Goal: Check status: Check status

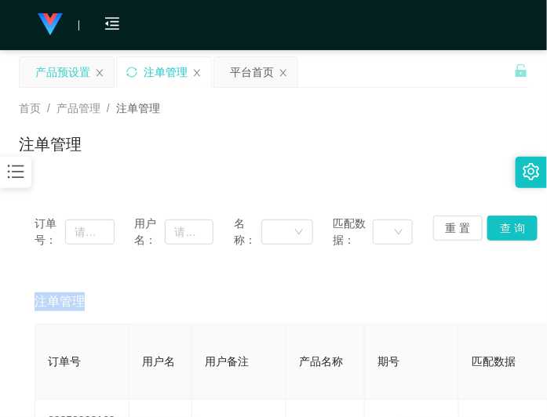
click at [64, 78] on div "产品预设置" at bounding box center [62, 72] width 55 height 30
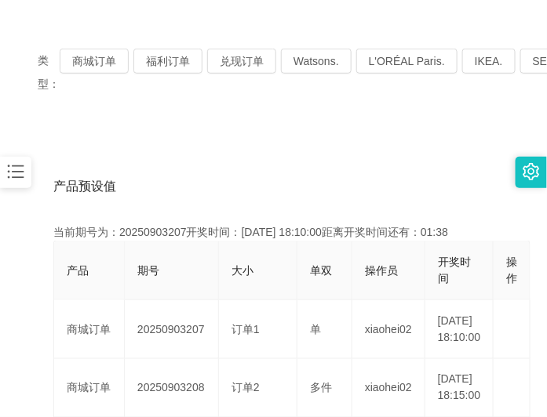
scroll to position [98, 0]
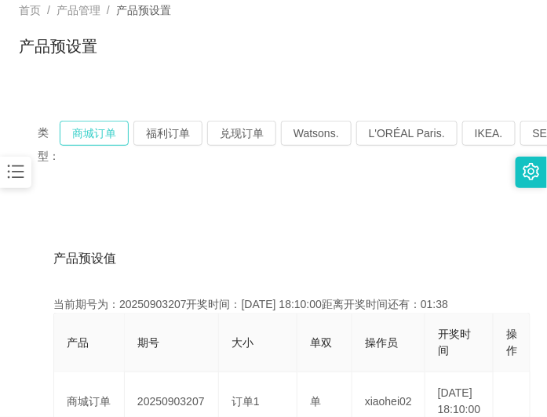
drag, startPoint x: 98, startPoint y: 135, endPoint x: 26, endPoint y: 135, distance: 72.2
click at [98, 135] on button "商城订单" at bounding box center [94, 133] width 69 height 25
click at [104, 136] on button "商城订单" at bounding box center [94, 133] width 69 height 25
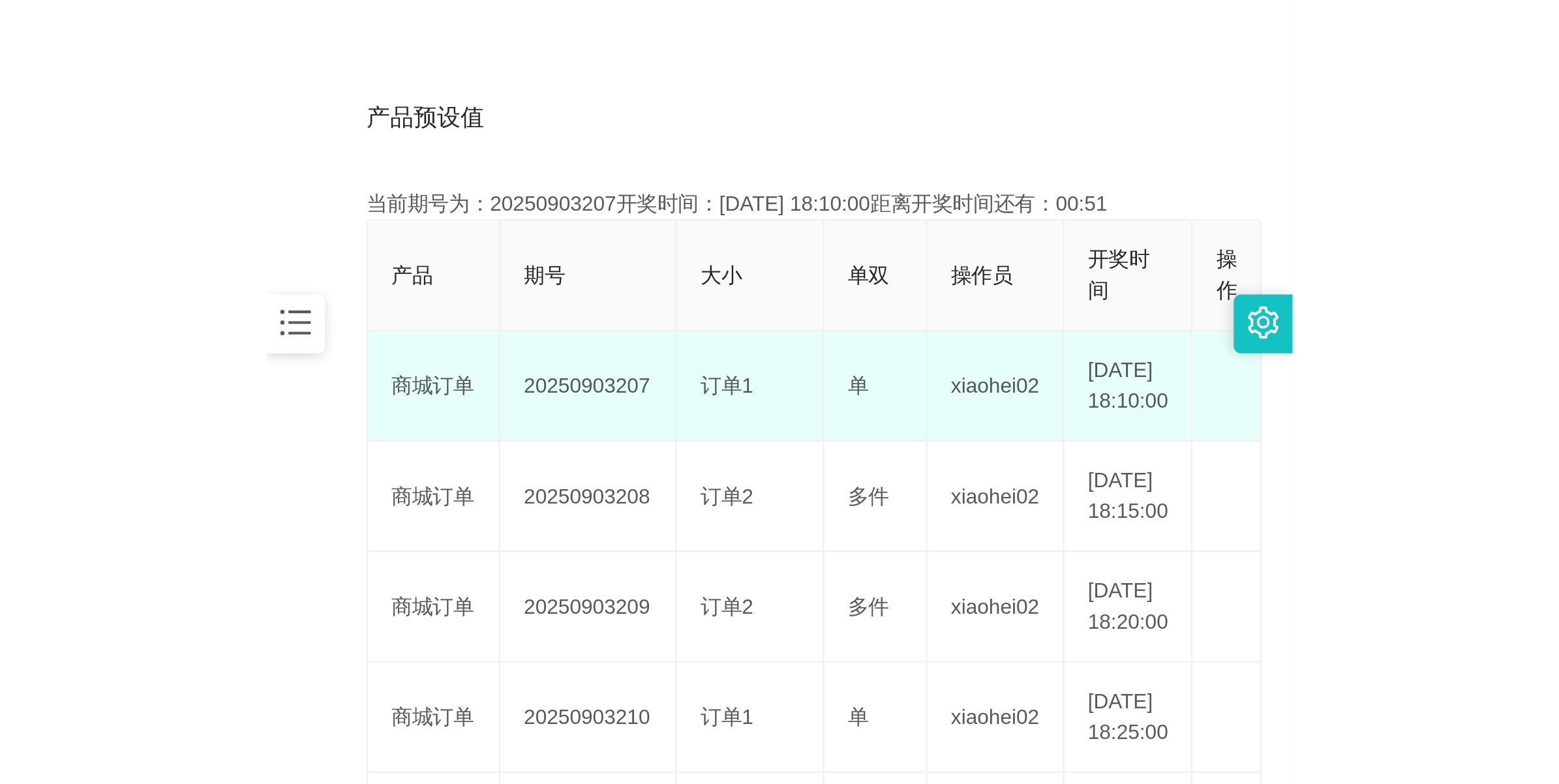
scroll to position [326, 0]
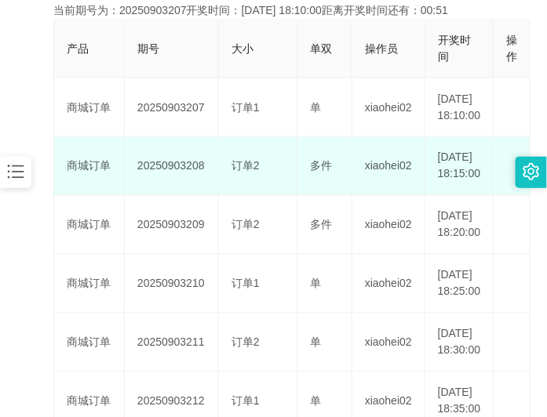
click at [188, 185] on td "20250903208" at bounding box center [172, 166] width 94 height 59
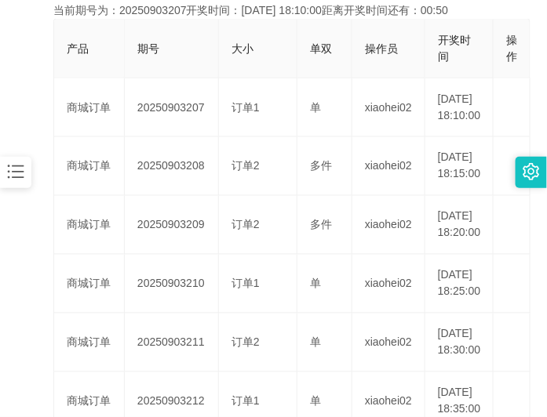
copy td "20250903208"
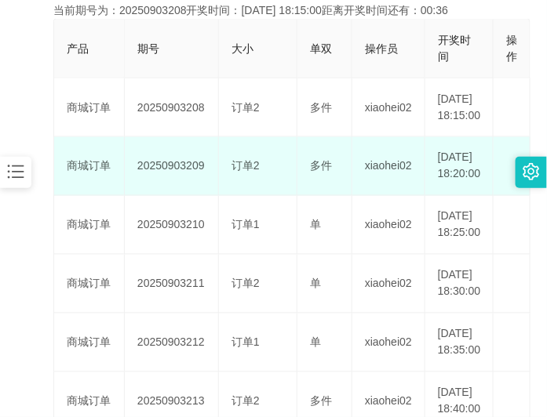
click at [180, 191] on td "20250903209" at bounding box center [172, 166] width 94 height 59
copy td "20250903209"
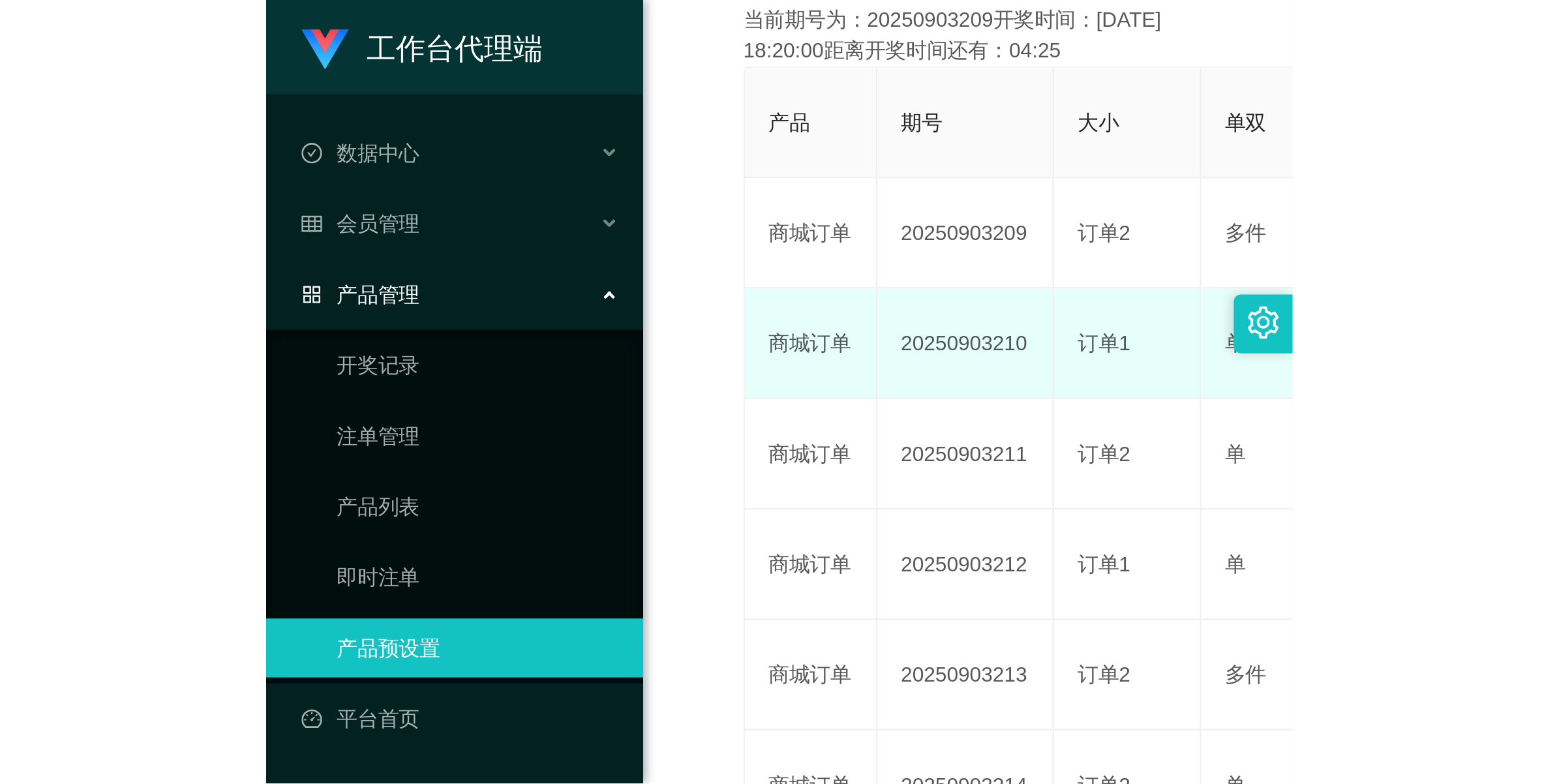
scroll to position [47, 0]
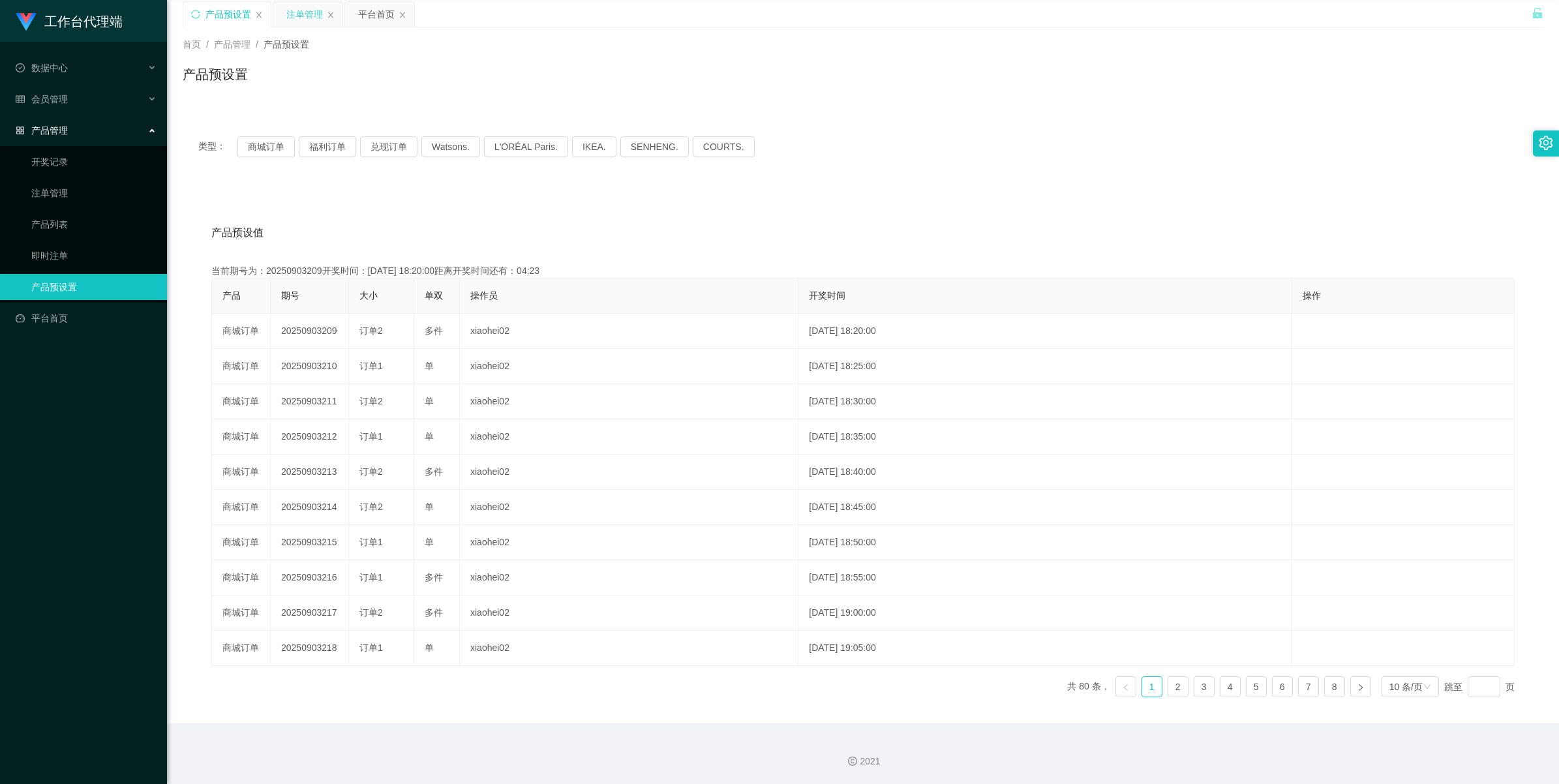
click at [301, 20] on div "注单管理" at bounding box center [304, 14] width 37 height 25
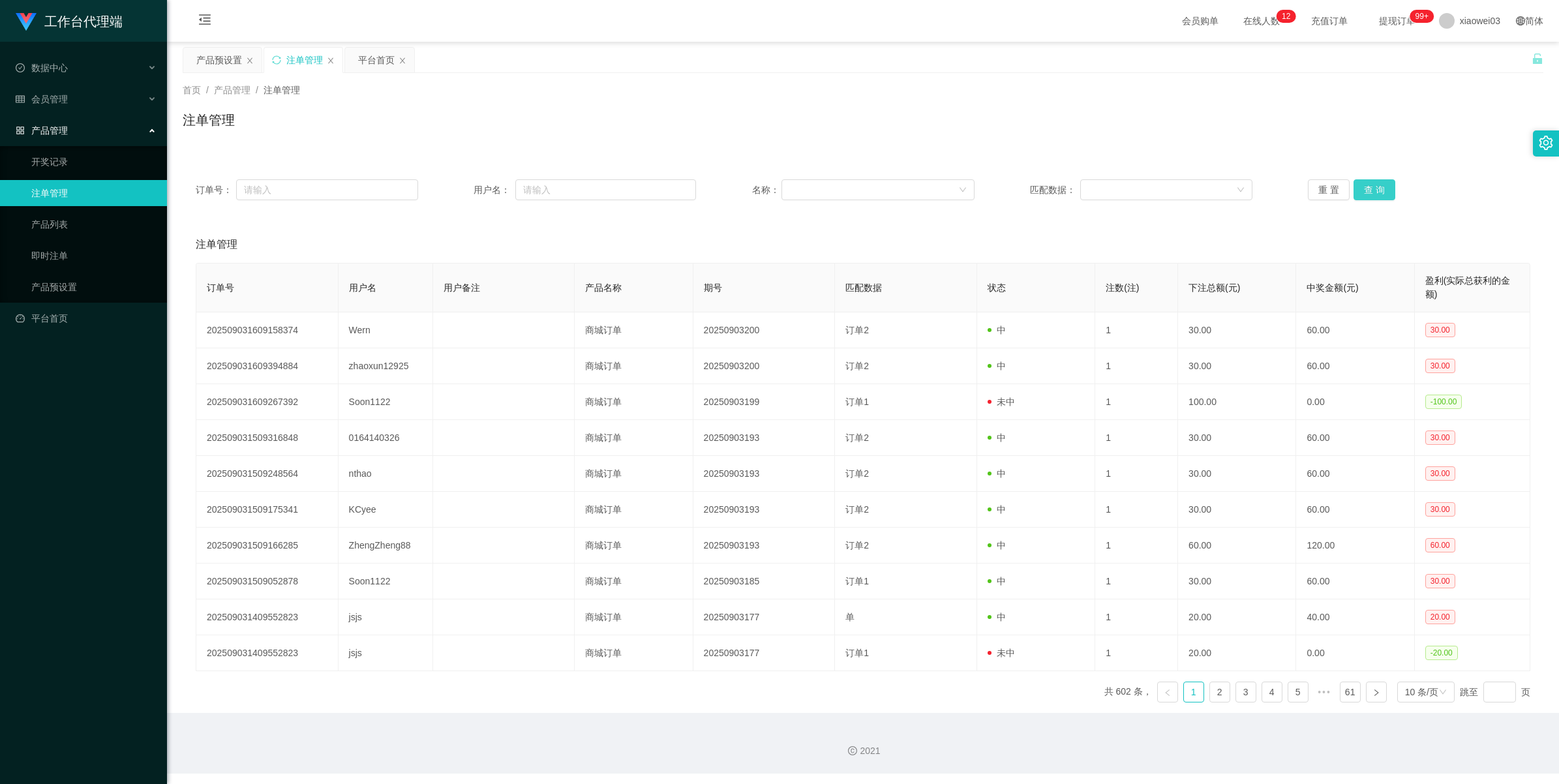
click at [454, 190] on button "查 询" at bounding box center [1374, 190] width 42 height 21
click at [454, 190] on button "查 询" at bounding box center [1374, 190] width 42 height 21
click at [454, 190] on div "重 置 查 询" at bounding box center [1419, 190] width 223 height 21
click at [454, 190] on button "查 询" at bounding box center [1374, 190] width 42 height 21
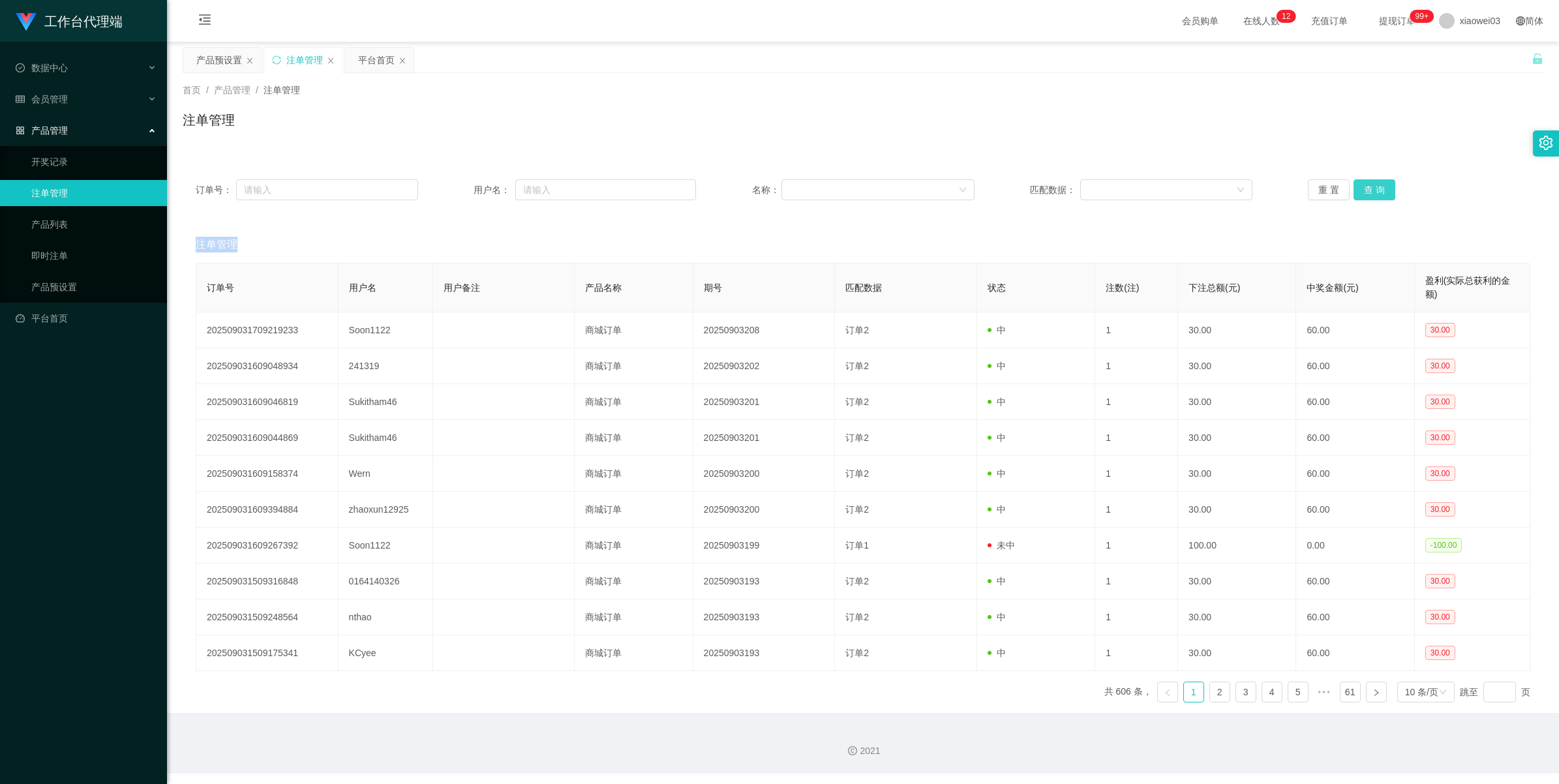
click at [454, 190] on div "重 置 查 询" at bounding box center [1419, 190] width 223 height 21
drag, startPoint x: 1388, startPoint y: 190, endPoint x: 1375, endPoint y: 191, distance: 13.0
click at [454, 190] on button "查 询" at bounding box center [1374, 190] width 42 height 21
click at [454, 191] on div "重 置 查 询" at bounding box center [1419, 190] width 223 height 21
click at [454, 191] on button "查 询" at bounding box center [1374, 190] width 42 height 21
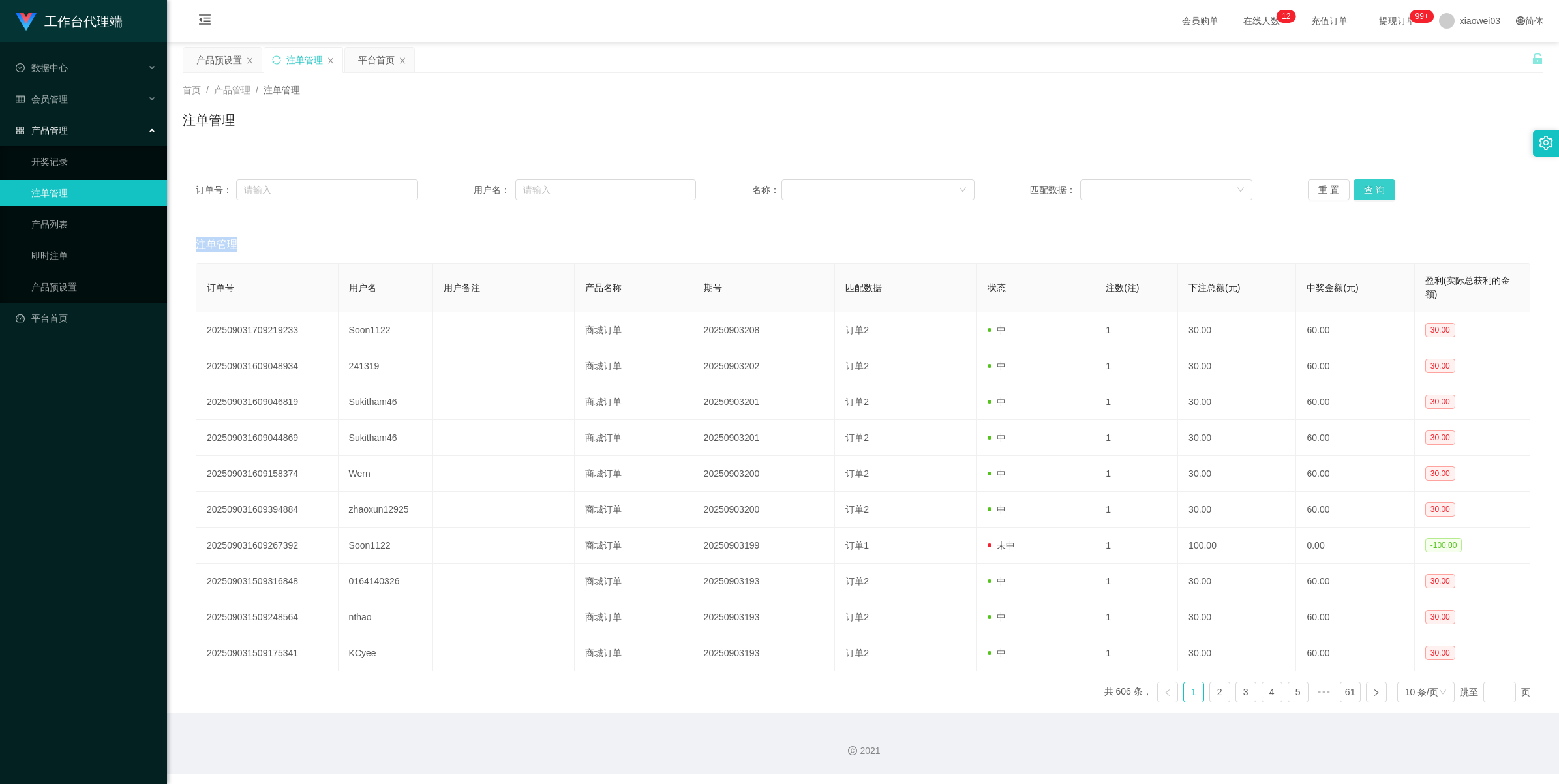
click at [454, 191] on div "重 置 查 询" at bounding box center [1419, 190] width 223 height 21
click at [454, 191] on button "查 询" at bounding box center [1374, 190] width 42 height 21
click at [454, 191] on div "重 置 查 询" at bounding box center [1419, 190] width 223 height 21
click at [454, 191] on button "查 询" at bounding box center [1374, 190] width 42 height 21
click at [454, 191] on div "重 置 查 询" at bounding box center [1419, 190] width 223 height 21
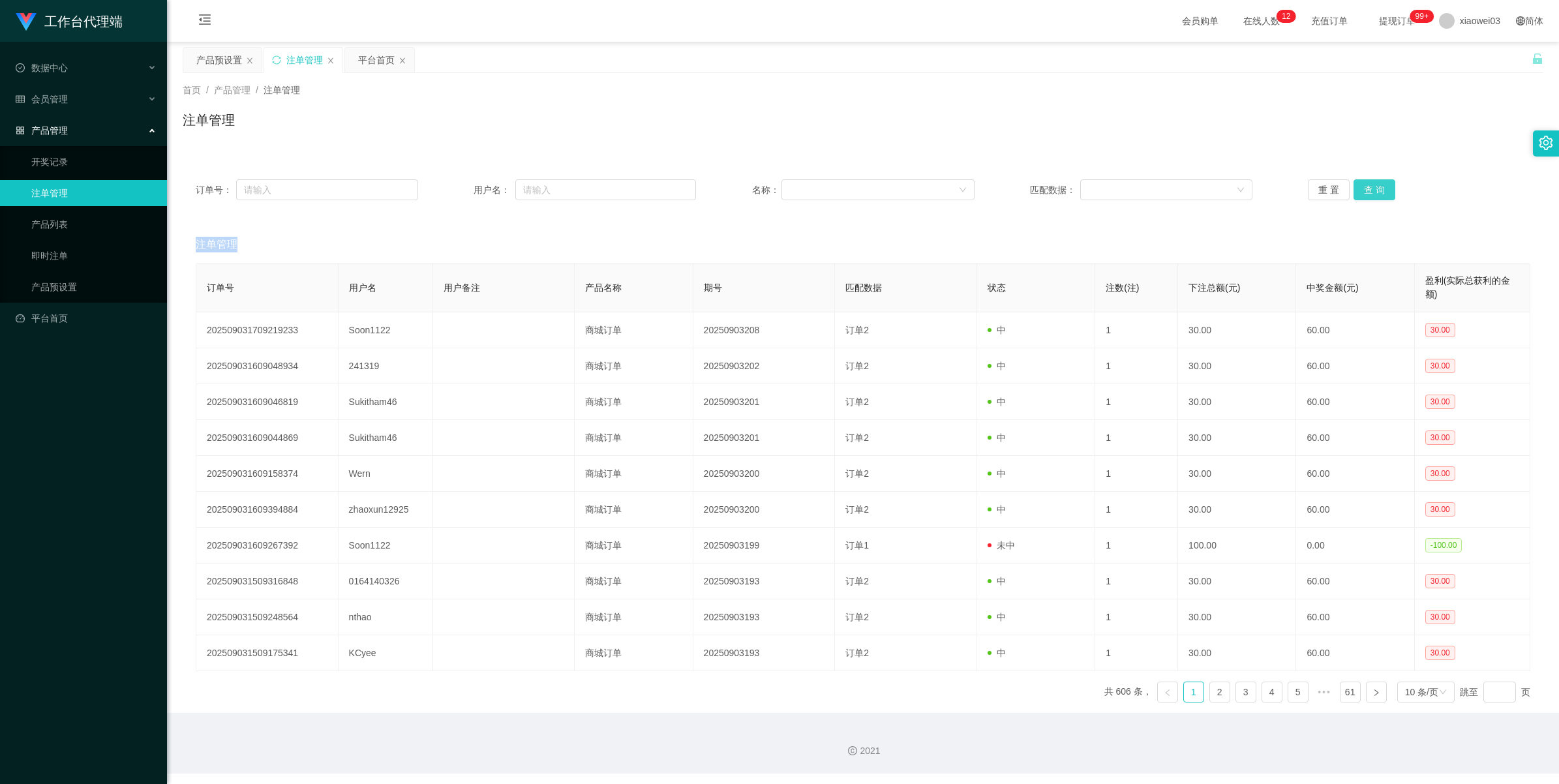
click at [454, 185] on button "查 询" at bounding box center [1374, 190] width 42 height 21
click at [454, 185] on div "重 置 查 询" at bounding box center [1419, 190] width 223 height 21
click at [454, 185] on button "查 询" at bounding box center [1374, 190] width 42 height 21
click at [454, 185] on div "重 置 查 询" at bounding box center [1419, 190] width 223 height 21
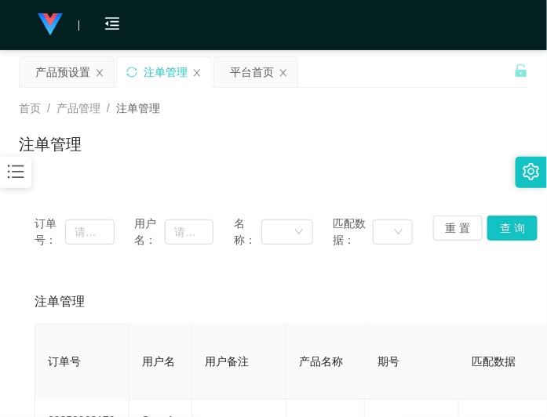
click at [218, 159] on div "注单管理" at bounding box center [273, 151] width 509 height 36
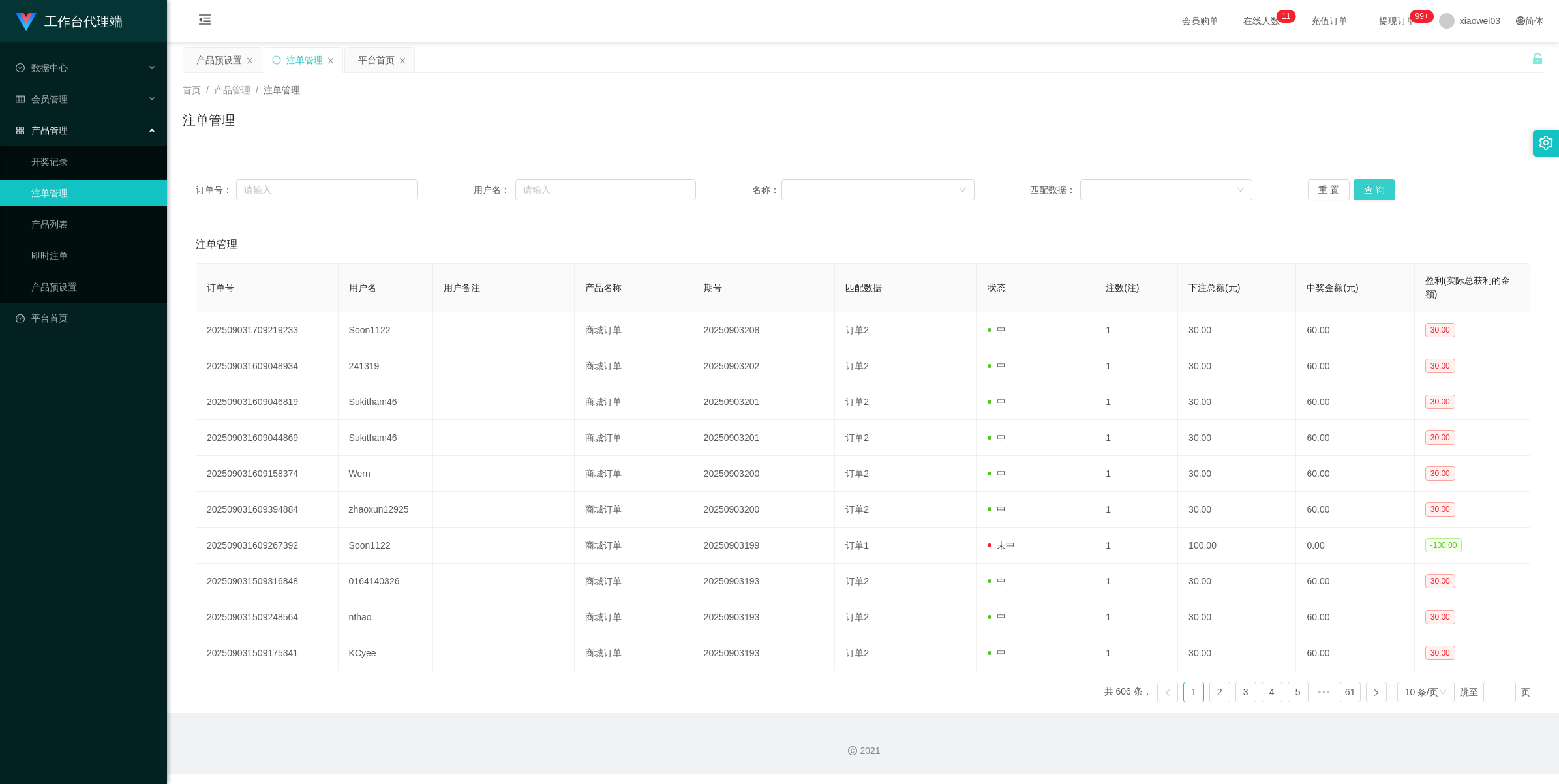
click at [454, 184] on button "查 询" at bounding box center [1374, 190] width 42 height 21
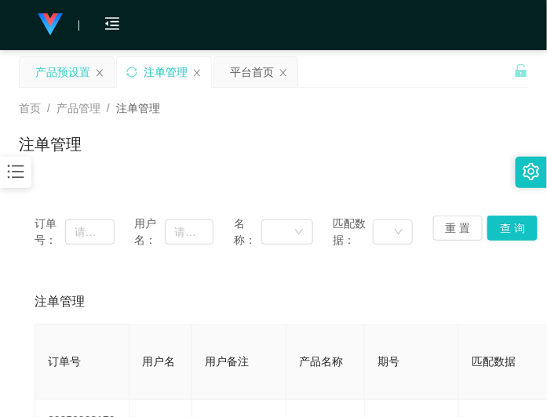
click at [72, 75] on div "产品预设置" at bounding box center [62, 72] width 55 height 30
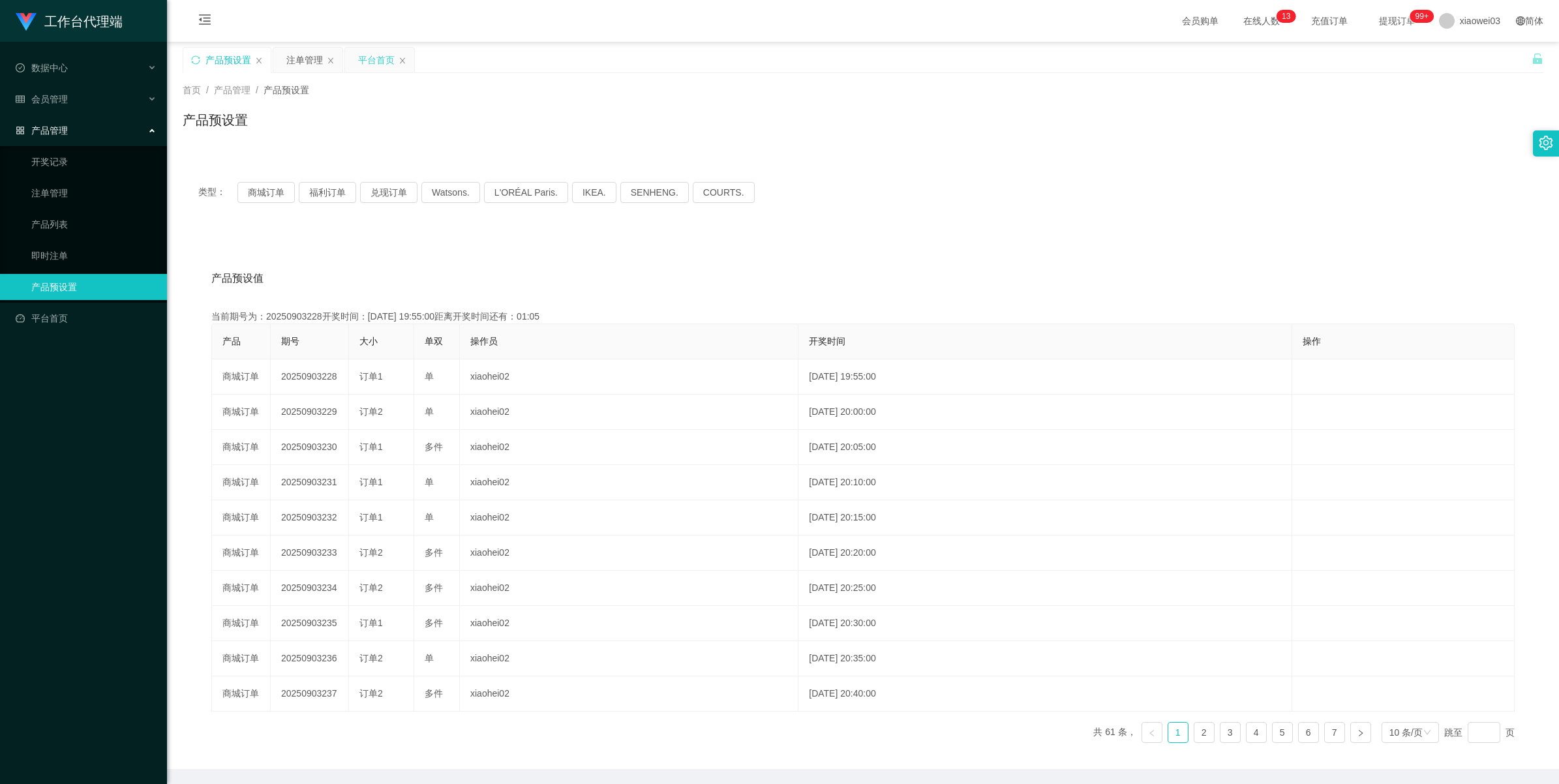
click at [379, 60] on div "平台首页" at bounding box center [377, 60] width 37 height 25
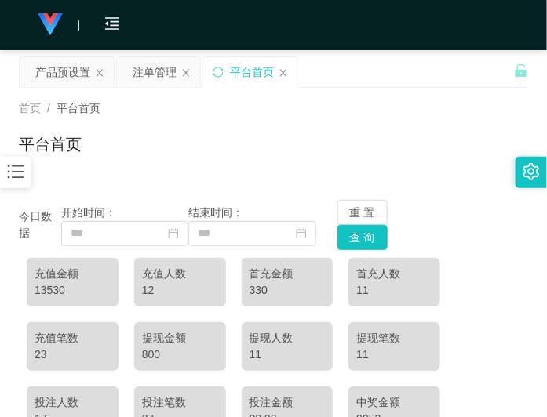
click at [430, 115] on div "首页 / 平台首页 /" at bounding box center [273, 108] width 509 height 16
